Goal: Transaction & Acquisition: Purchase product/service

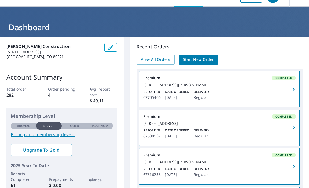
scroll to position [5, 0]
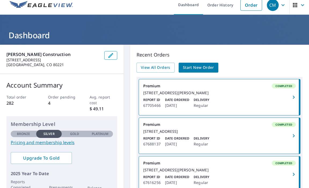
click at [198, 68] on span "Start New Order" at bounding box center [198, 67] width 31 height 7
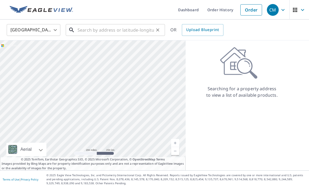
click at [93, 32] on input "text" at bounding box center [116, 30] width 76 height 15
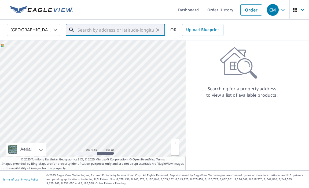
paste input "[STREET_ADDRESS][DEMOGRAPHIC_DATA]"
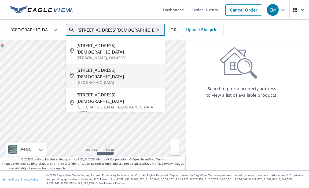
click at [90, 67] on span "[STREET_ADDRESS][DEMOGRAPHIC_DATA]" at bounding box center [118, 73] width 84 height 13
type input "[STREET_ADDRESS][DEMOGRAPHIC_DATA]"
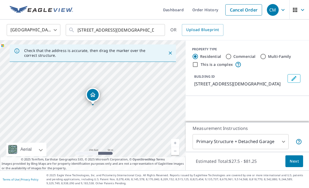
click at [175, 142] on link "Current Level 17, Zoom In" at bounding box center [175, 143] width 8 height 8
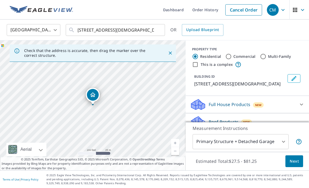
click at [175, 142] on link "Current Level 18, Zoom In" at bounding box center [175, 143] width 8 height 8
click at [293, 161] on span "Next" at bounding box center [294, 161] width 9 height 7
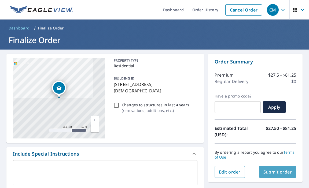
click at [279, 172] on span "Submit order" at bounding box center [278, 172] width 29 height 6
checkbox input "true"
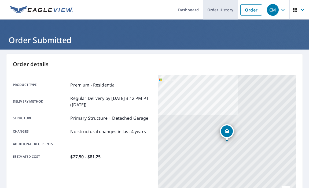
click at [224, 12] on link "Order History" at bounding box center [220, 10] width 35 height 20
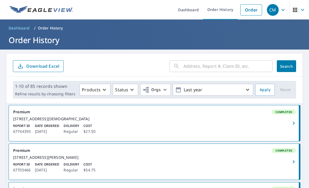
click at [292, 125] on icon "button" at bounding box center [294, 123] width 6 height 6
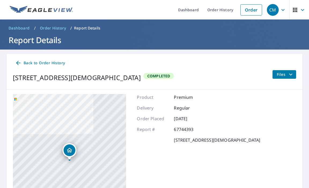
click at [302, 11] on icon "button" at bounding box center [303, 10] width 6 height 6
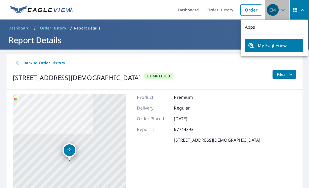
click at [283, 10] on icon "button" at bounding box center [283, 10] width 3 height 2
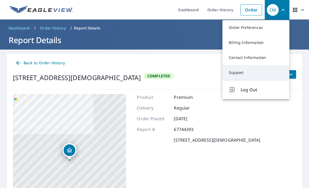
click at [240, 72] on link "Support" at bounding box center [256, 72] width 67 height 15
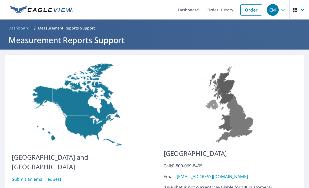
scroll to position [33, 0]
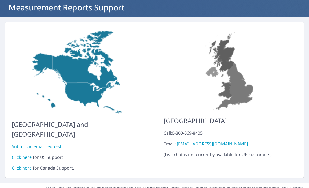
click at [24, 155] on link "Click here" at bounding box center [22, 158] width 20 height 6
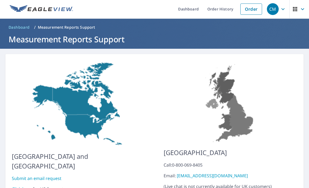
scroll to position [0, 0]
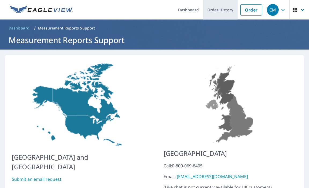
click at [227, 10] on link "Order History" at bounding box center [220, 10] width 35 height 20
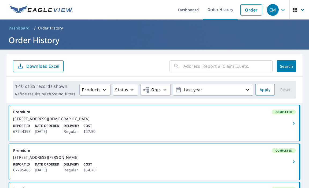
click at [292, 125] on icon "button" at bounding box center [294, 123] width 6 height 6
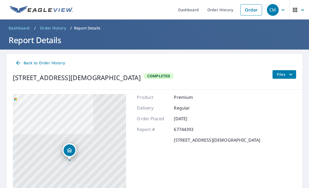
click at [292, 74] on icon "filesDropdownBtn-67744393" at bounding box center [290, 75] width 3 height 2
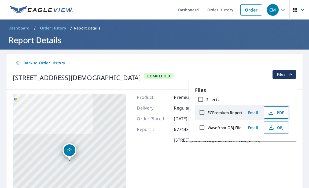
click at [276, 113] on span "PDF" at bounding box center [275, 113] width 17 height 6
